Goal: Find specific page/section

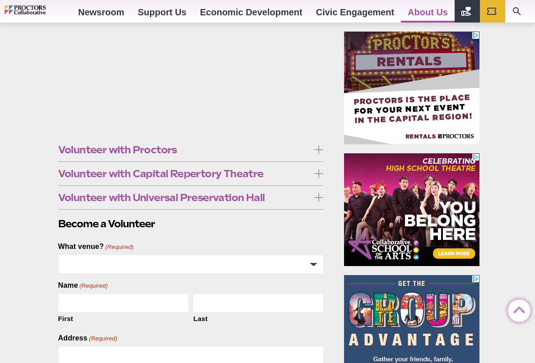
scroll to position [299, 0]
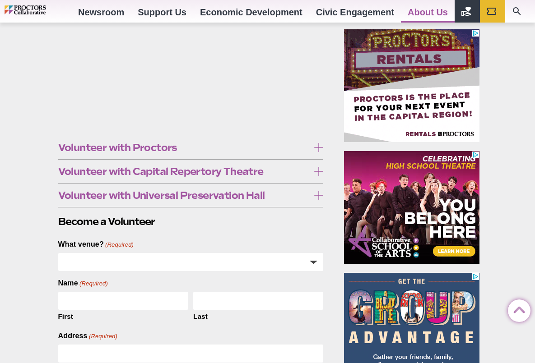
click at [317, 194] on icon at bounding box center [318, 195] width 9 height 9
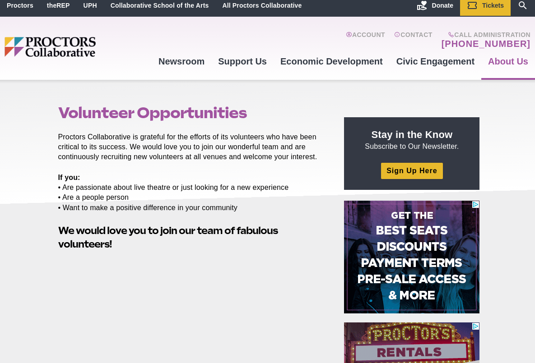
scroll to position [0, 0]
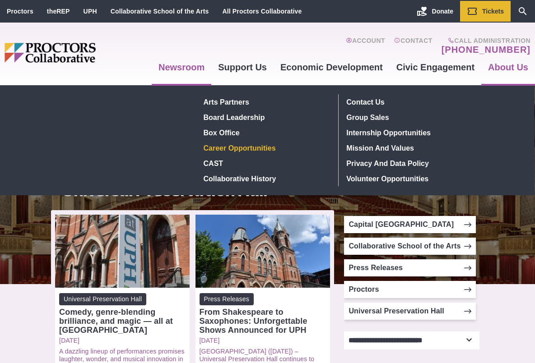
click at [233, 150] on link "Career Opportunities" at bounding box center [265, 147] width 131 height 15
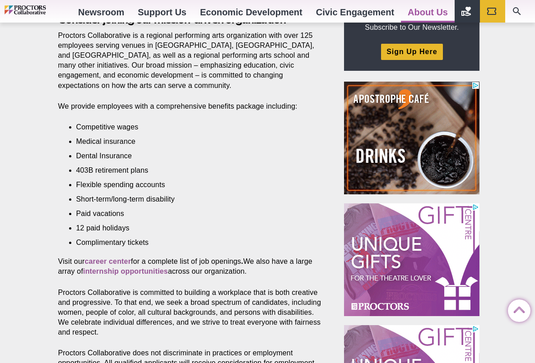
scroll to position [318, 0]
